Goal: Task Accomplishment & Management: Complete application form

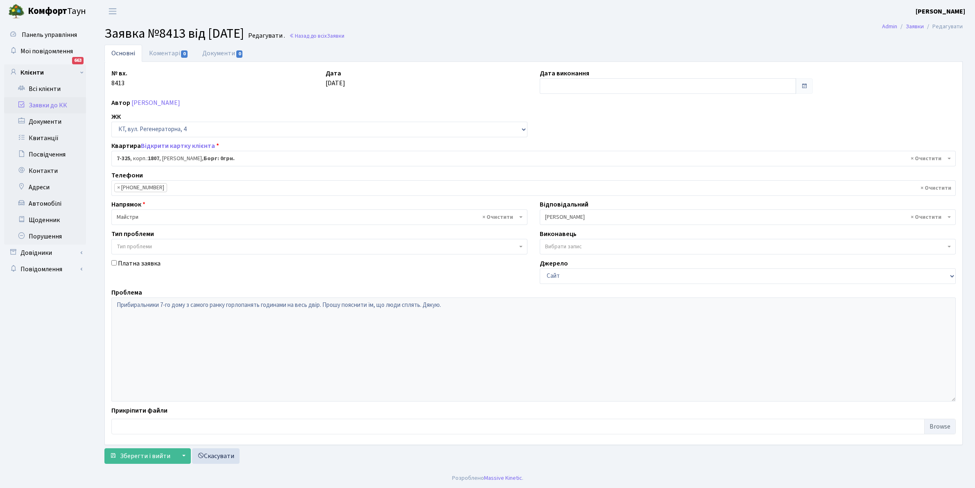
select select "4845"
click at [42, 87] on link "Всі клієнти" at bounding box center [45, 89] width 82 height 16
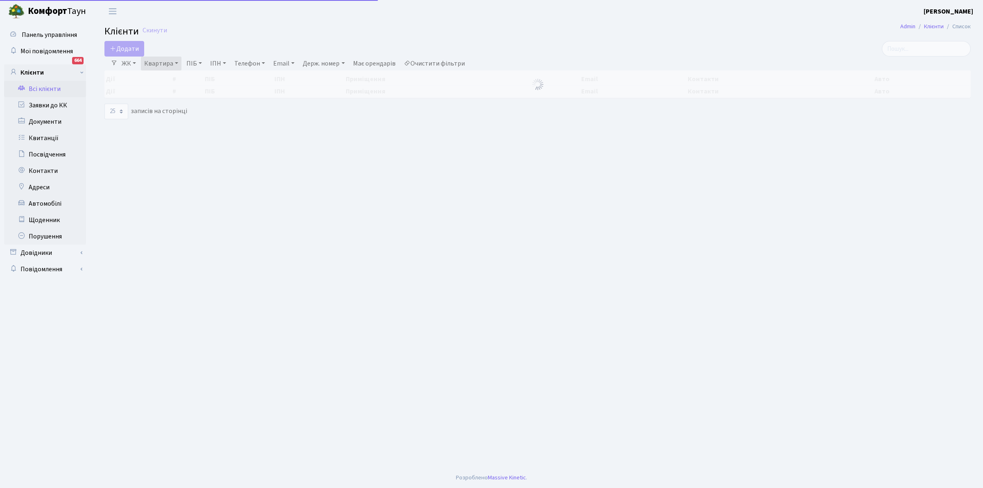
select select "25"
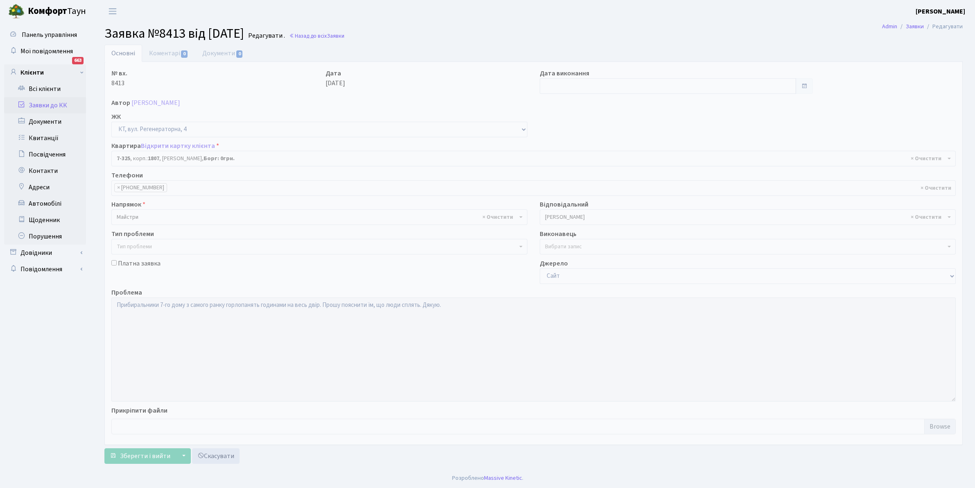
select select "4845"
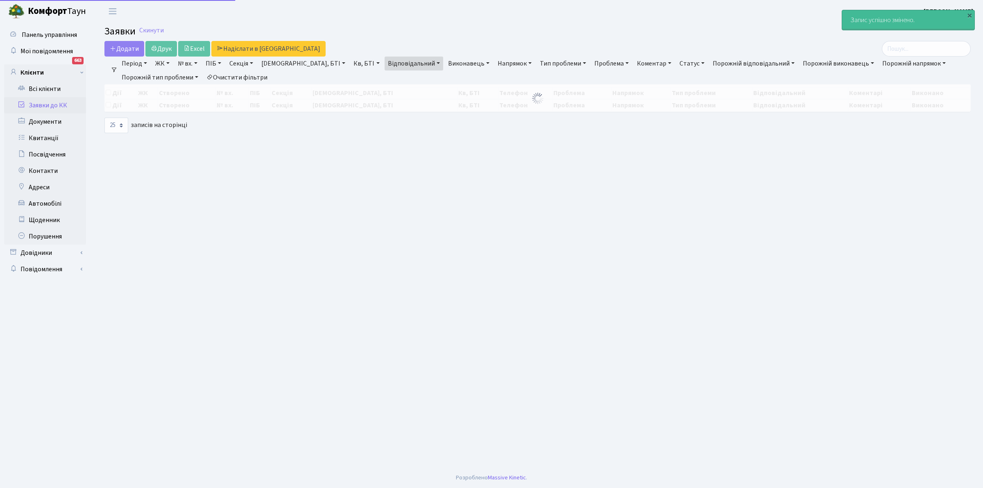
select select "25"
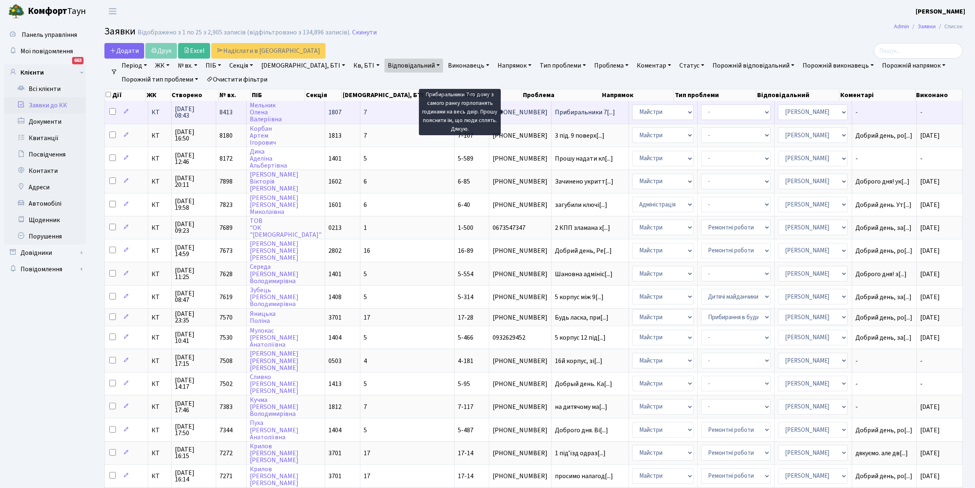
click at [555, 113] on span "Прибиральники 7[...]" at bounding box center [585, 112] width 60 height 9
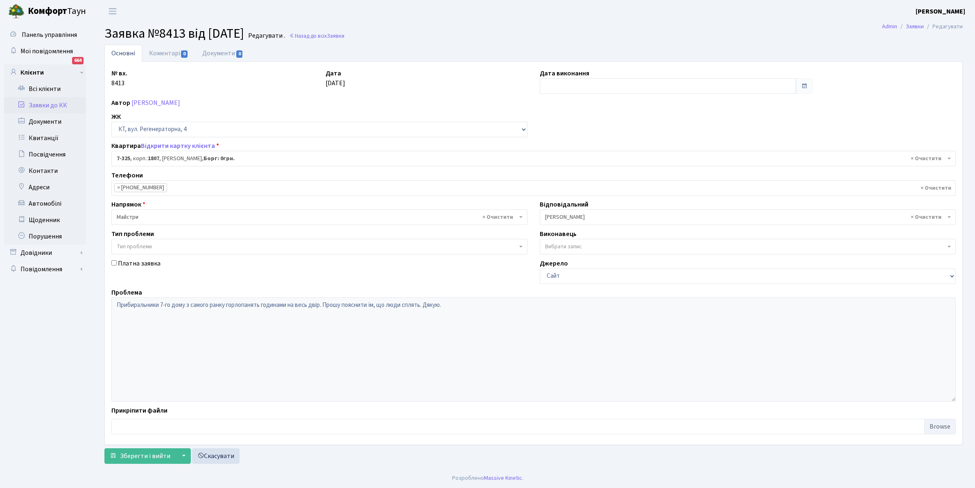
select select "4845"
click at [162, 50] on link "Коментарі 0" at bounding box center [168, 53] width 53 height 17
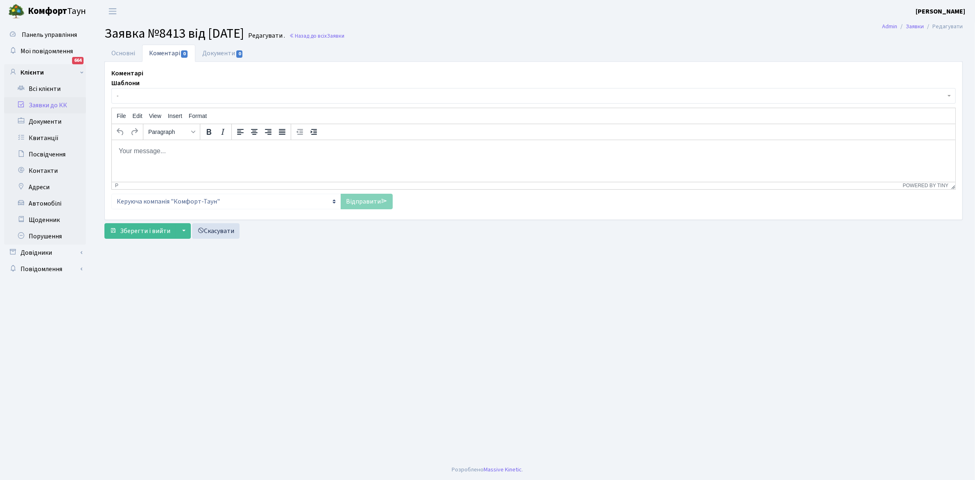
click at [136, 93] on span "-" at bounding box center [531, 96] width 829 height 8
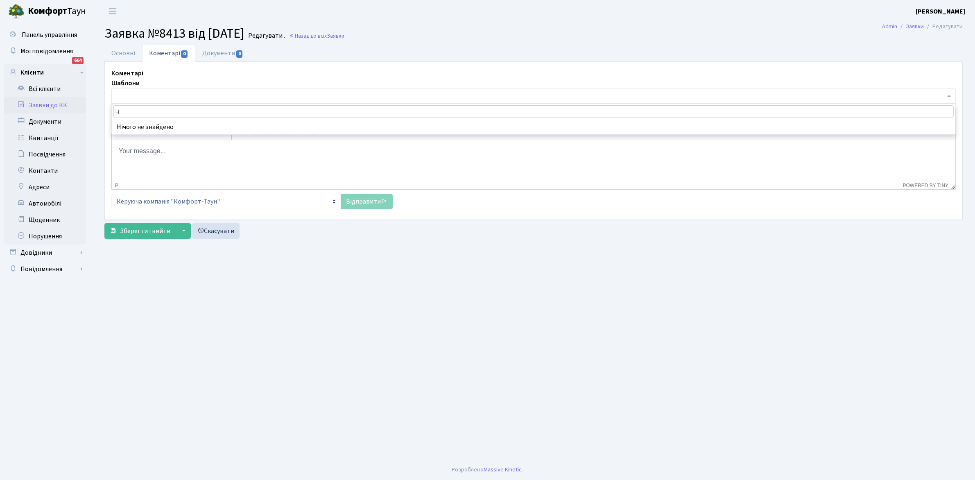
type input "L"
drag, startPoint x: 279, startPoint y: 110, endPoint x: 126, endPoint y: 113, distance: 153.6
click at [111, 113] on body "Комфорт Таун Мірошніченко О. М. Мій обліковий запис Вийти Панель управління Мої…" at bounding box center [487, 240] width 975 height 480
type input "Доброго дня1 з двірниками проведено розяснювальну роботу."
click at [142, 154] on body "Rich Text Area. Press ALT-0 for help." at bounding box center [533, 150] width 831 height 9
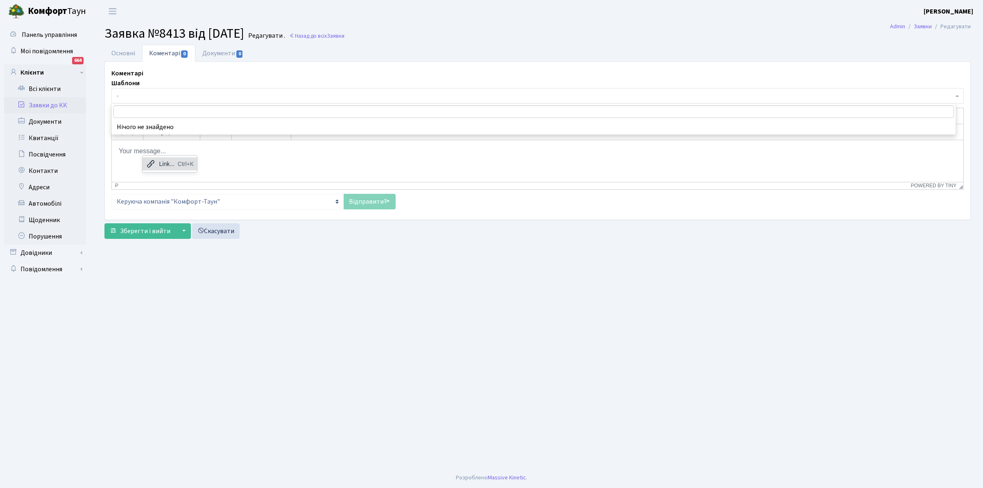
click at [154, 162] on icon at bounding box center [151, 164] width 10 height 10
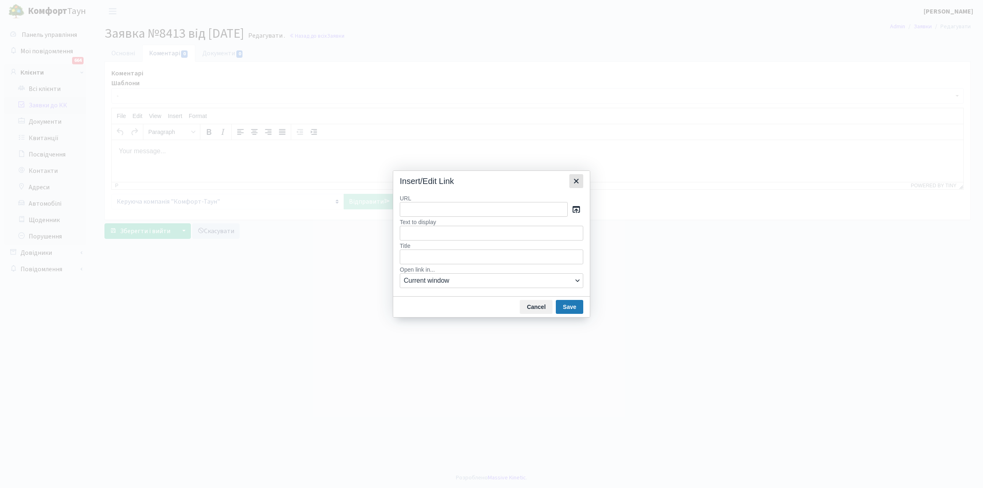
click at [574, 179] on icon "Close" at bounding box center [576, 181] width 10 height 10
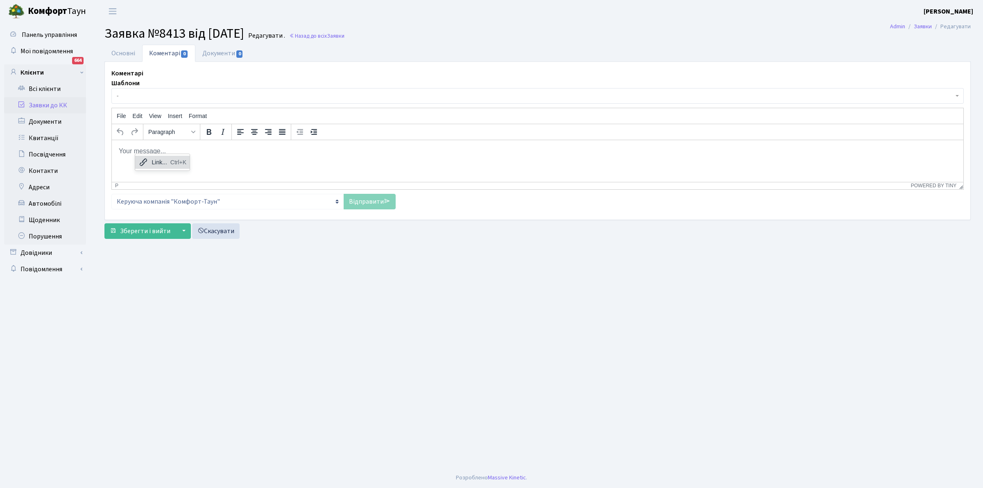
click at [127, 151] on body "Rich Text Area. Press ALT-0 for help." at bounding box center [537, 150] width 838 height 9
click at [157, 160] on div "Link... Ctrl+K" at bounding box center [181, 166] width 54 height 13
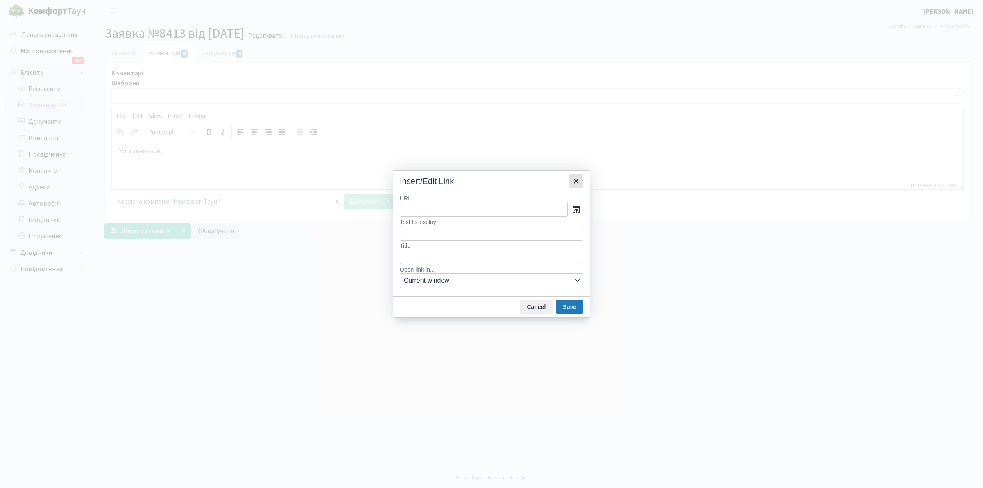
click at [578, 179] on icon "Close" at bounding box center [576, 181] width 5 height 5
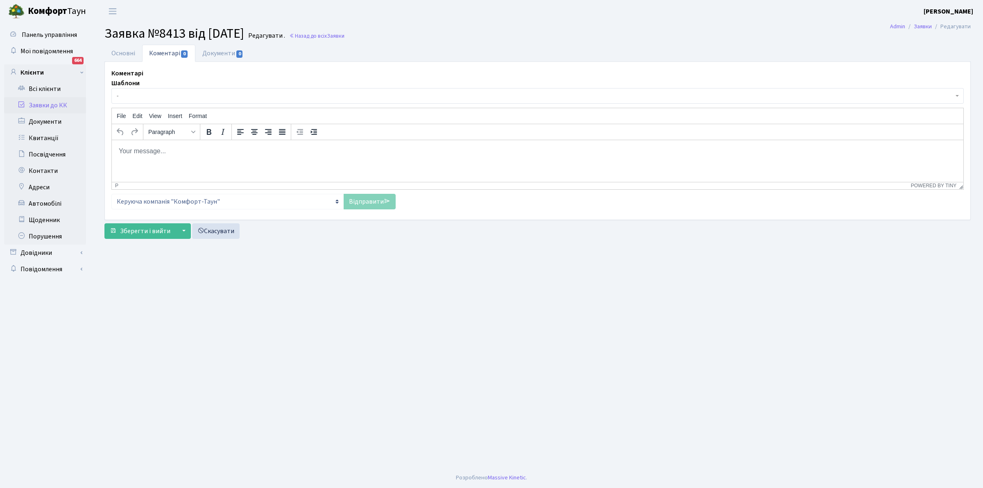
click at [124, 152] on body "Rich Text Area. Press ALT-0 for help." at bounding box center [537, 150] width 838 height 9
click at [247, 149] on p "Доброго дня! з двірниками проведено розяснювальну роботу." at bounding box center [537, 150] width 838 height 9
drag, startPoint x: 355, startPoint y: 199, endPoint x: 242, endPoint y: 206, distance: 113.3
click at [355, 199] on link "Відправити" at bounding box center [370, 202] width 52 height 16
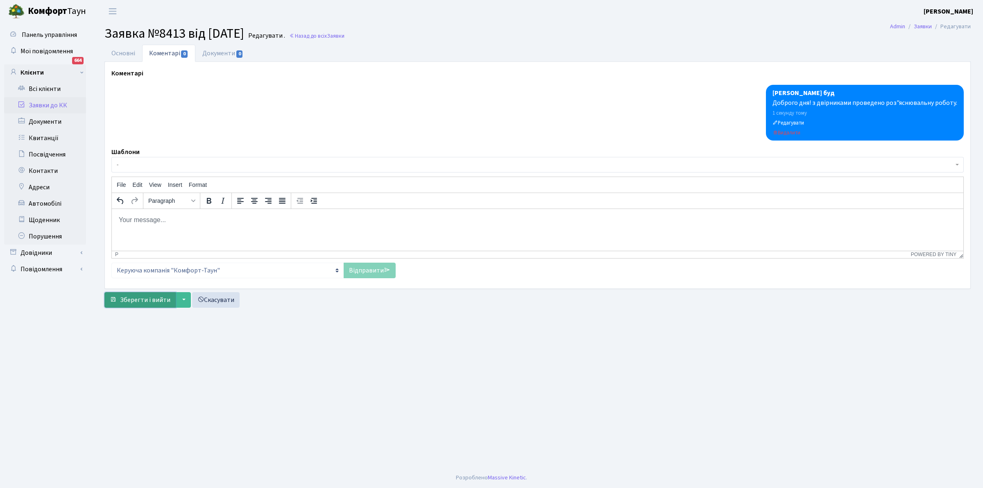
click at [144, 300] on span "Зберегти і вийти" at bounding box center [145, 299] width 50 height 9
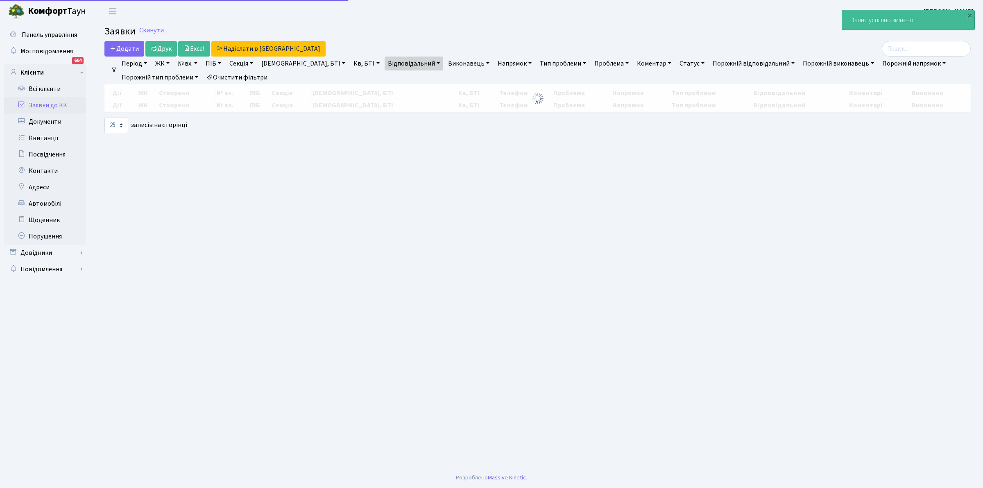
select select "25"
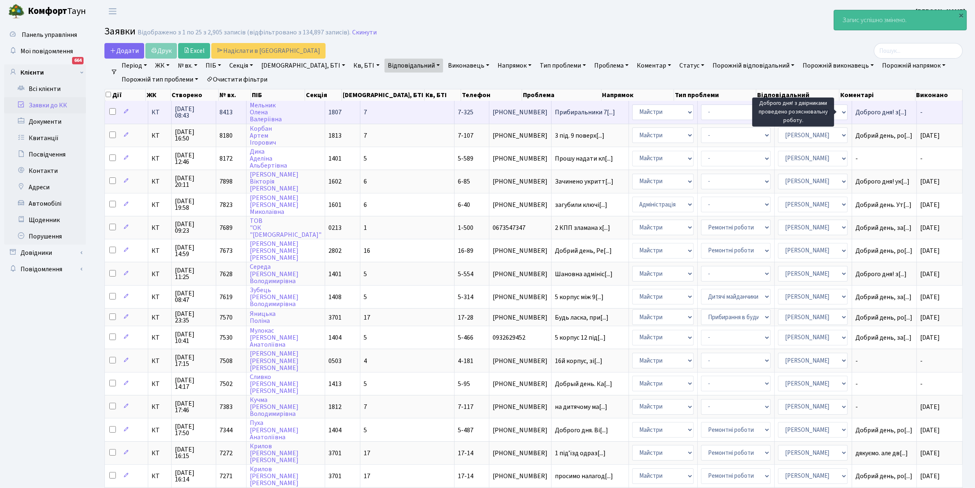
click at [867, 109] on span "Доброго дня! з[...]" at bounding box center [881, 112] width 51 height 9
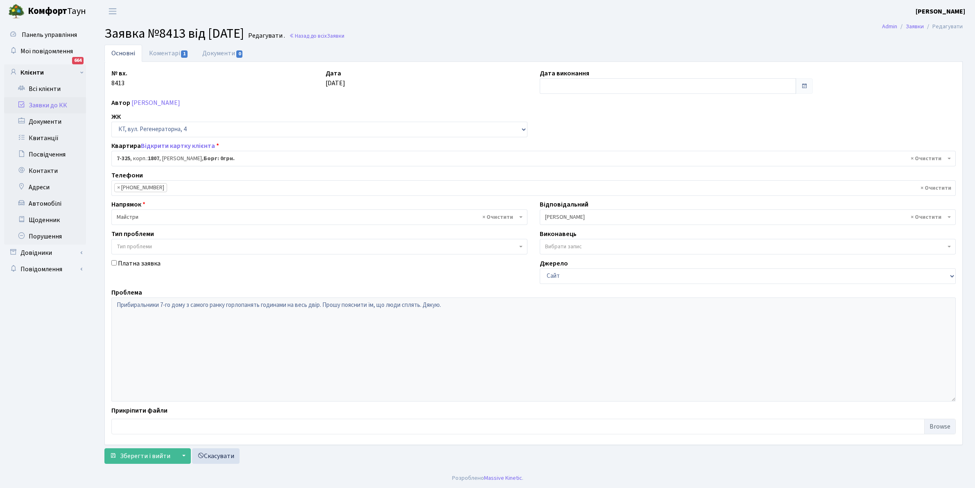
select select "4845"
click at [562, 79] on input "text" at bounding box center [668, 86] width 256 height 16
click at [557, 188] on td "30" at bounding box center [560, 189] width 12 height 12
type input "[DATE]"
click at [140, 455] on span "Зберегти і вийти" at bounding box center [145, 455] width 50 height 9
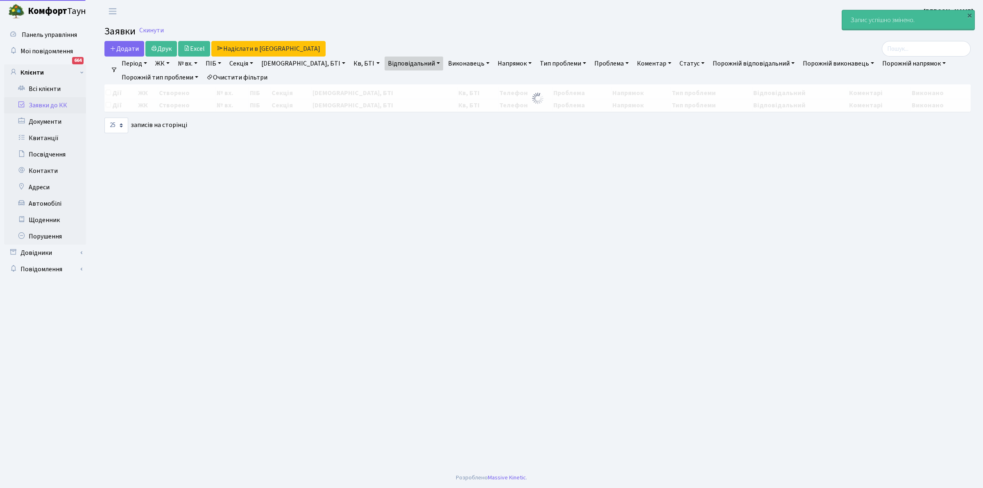
select select "25"
